Goal: Task Accomplishment & Management: Use online tool/utility

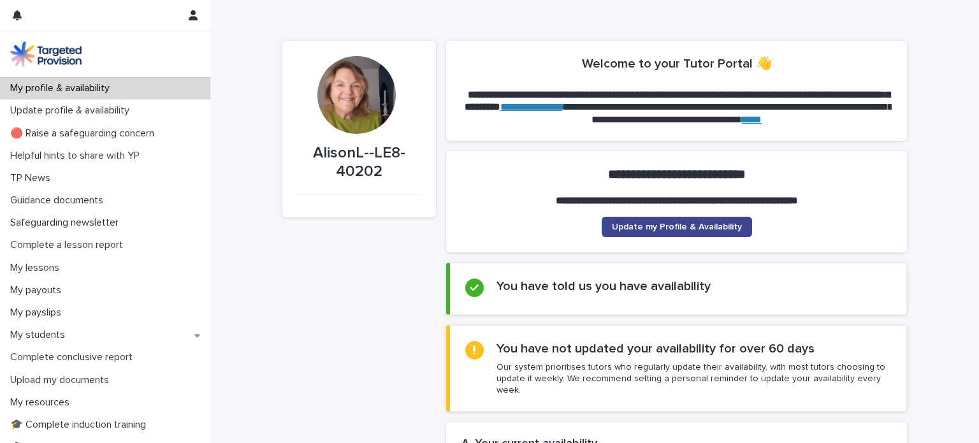
click at [689, 226] on span "Update my Profile & Availability" at bounding box center [677, 226] width 130 height 9
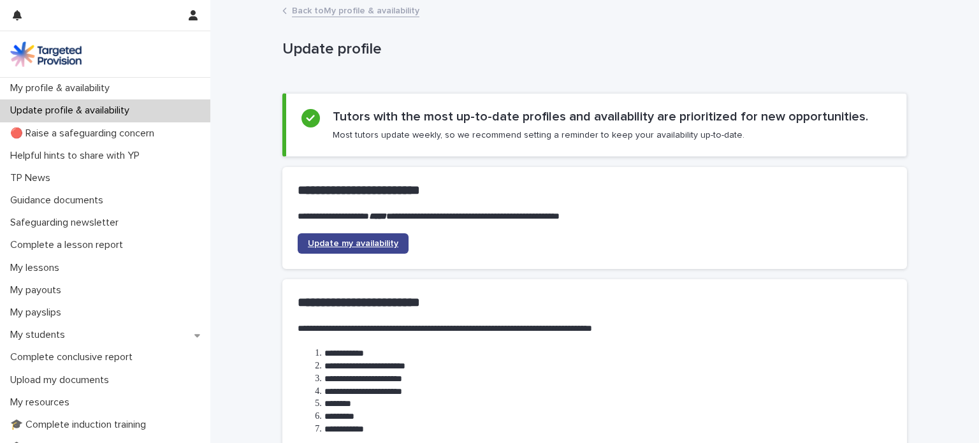
click at [365, 241] on span "Update my availability" at bounding box center [353, 243] width 90 height 9
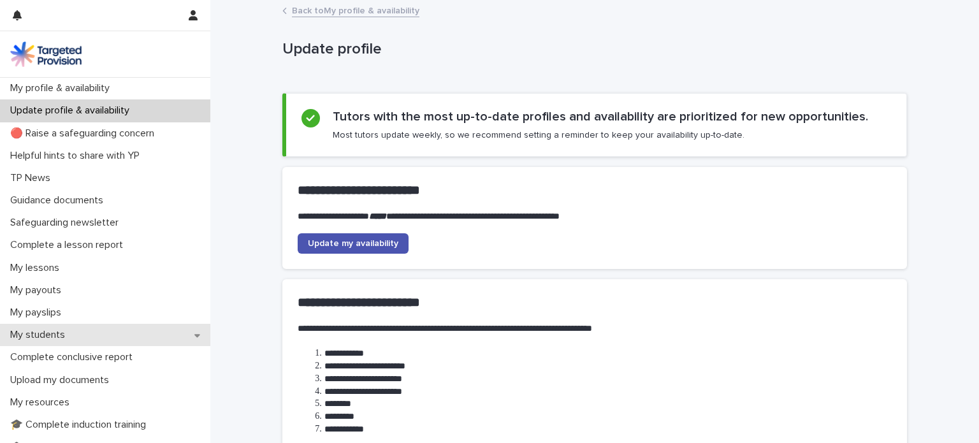
click at [80, 336] on div "My students" at bounding box center [105, 335] width 210 height 22
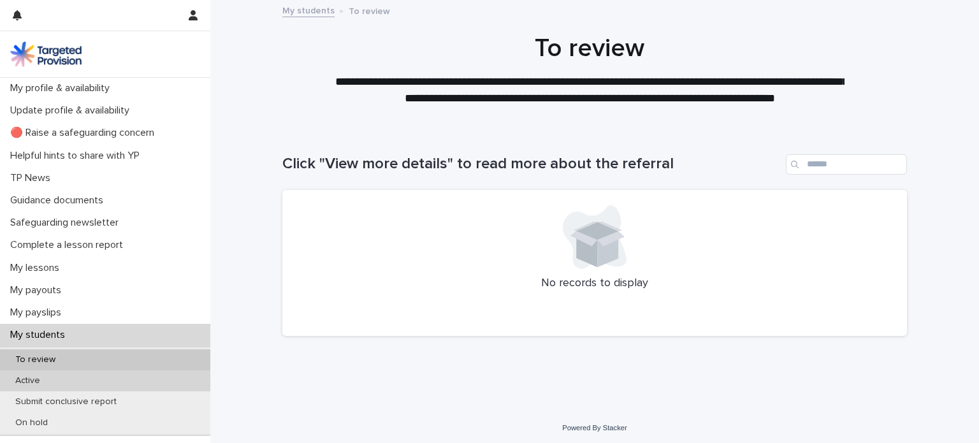
click at [64, 383] on div "Active" at bounding box center [105, 380] width 210 height 21
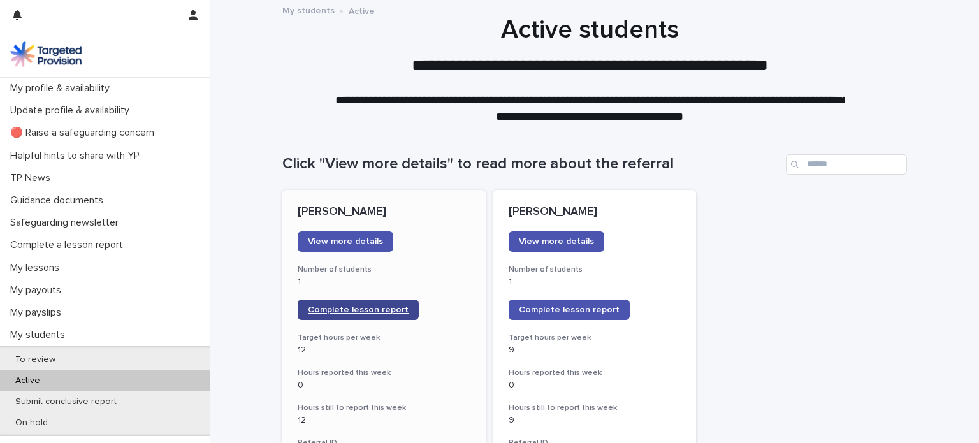
click at [350, 307] on span "Complete lesson report" at bounding box center [358, 309] width 101 height 9
click at [599, 310] on span "Complete lesson report" at bounding box center [569, 309] width 101 height 9
click at [377, 305] on span "Complete lesson report" at bounding box center [358, 309] width 101 height 9
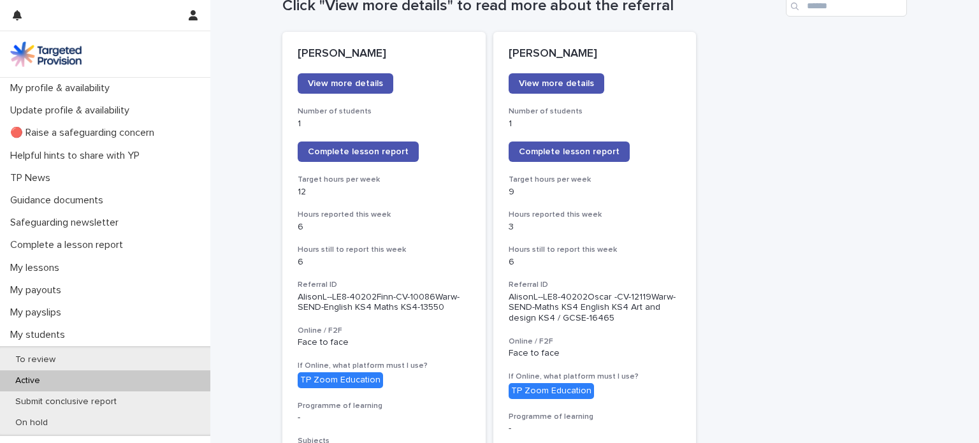
scroll to position [166, 0]
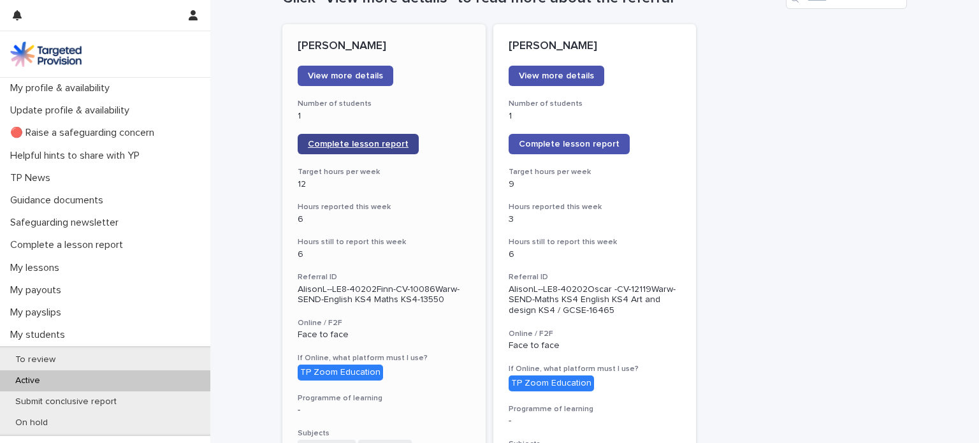
click at [377, 140] on span "Complete lesson report" at bounding box center [358, 144] width 101 height 9
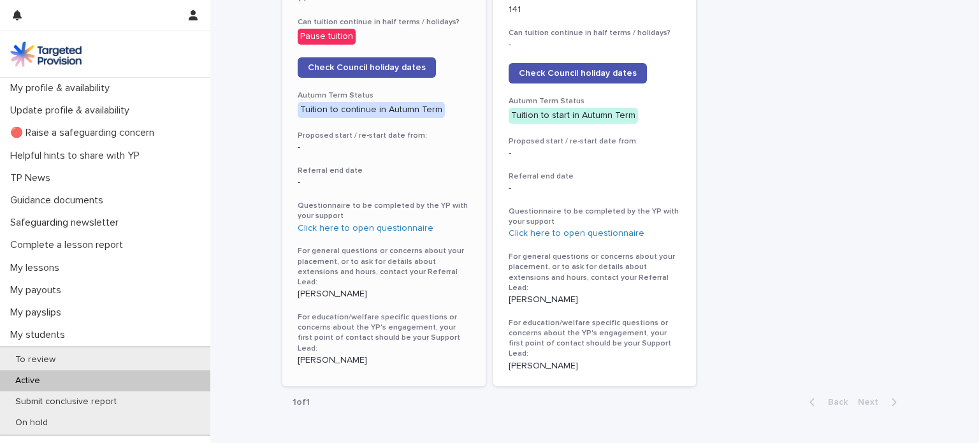
scroll to position [741, 0]
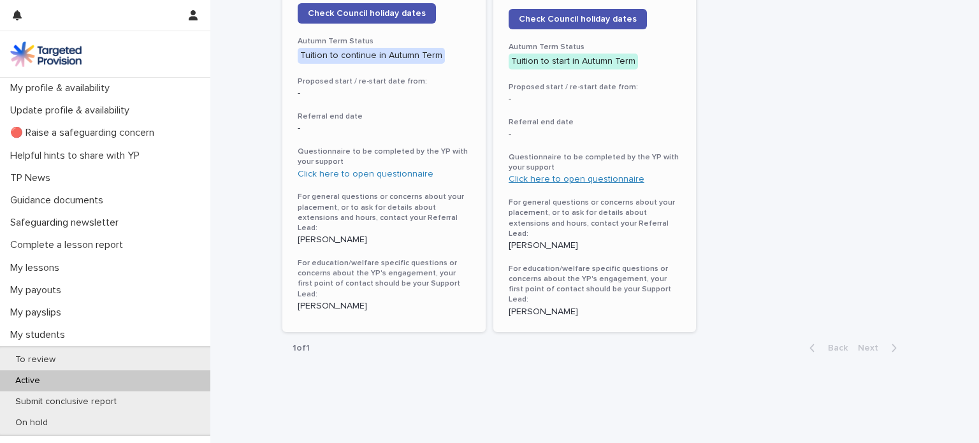
click at [600, 178] on link "Click here to open questionnaire" at bounding box center [576, 179] width 136 height 9
